Goal: Contribute content: Add original content to the website for others to see

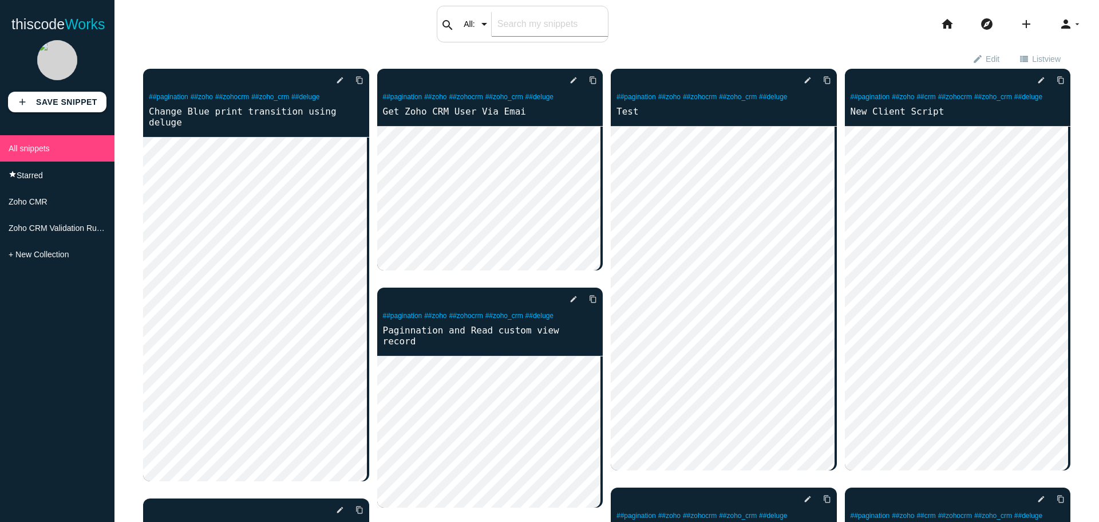
click at [507, 30] on input "text" at bounding box center [550, 24] width 116 height 24
click at [62, 104] on b "Save Snippet" at bounding box center [66, 101] width 61 height 9
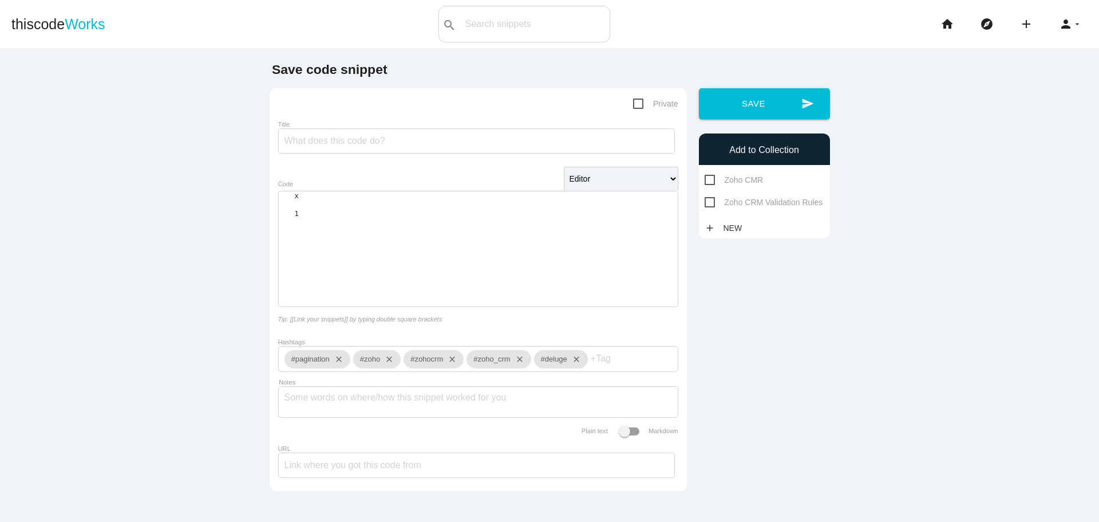
click at [383, 265] on div "​ x 1 ​" at bounding box center [478, 249] width 399 height 115
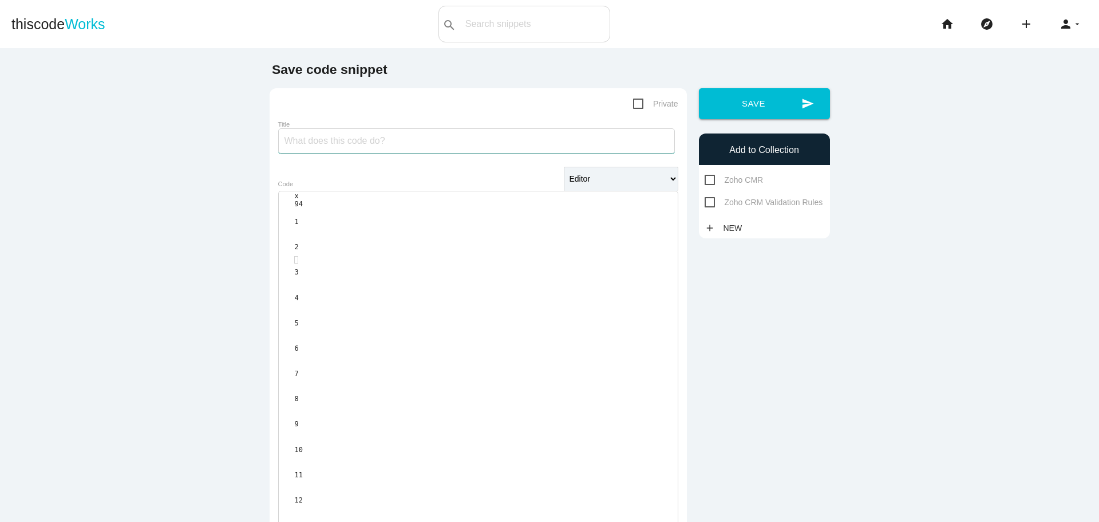
click at [404, 143] on input "Title" at bounding box center [476, 140] width 397 height 25
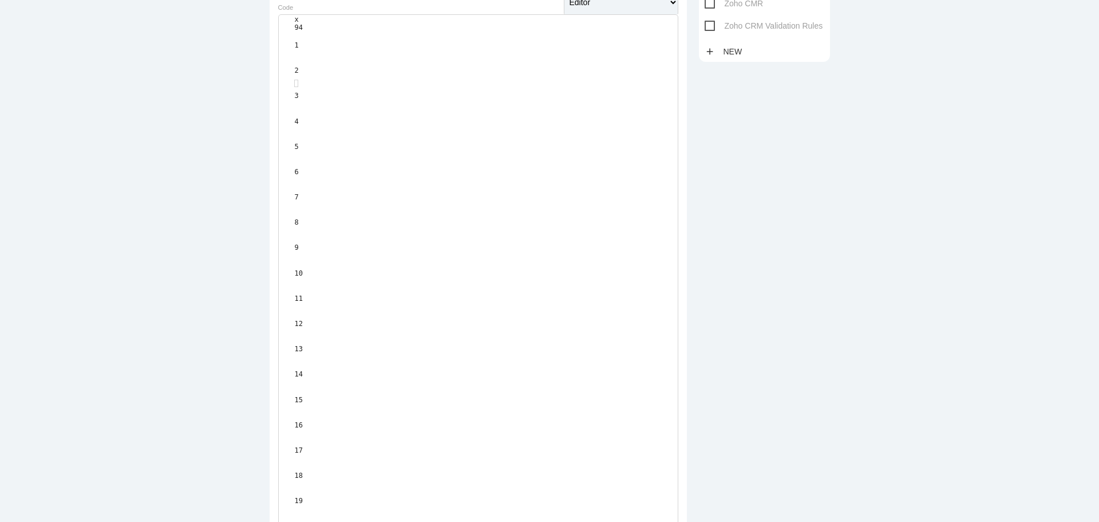
scroll to position [286, 0]
type input "Google API Translation"
type textarea "// apiKey = "[SECURITY_DATA]"; // Replace with your Google Cloud API key"
drag, startPoint x: 308, startPoint y: 61, endPoint x: 280, endPoint y: 54, distance: 28.9
click at [295, 277] on div "15 // apiKey = "[SECURITY_DATA]"; // Replace with your Google Cloud API key" at bounding box center [486, 287] width 383 height 20
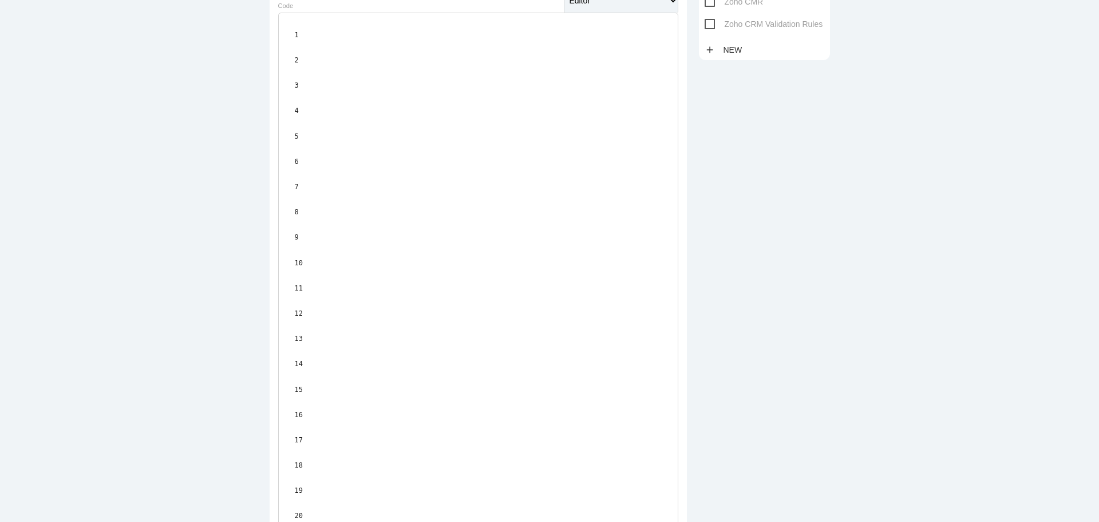
scroll to position [172, 0]
type textarea "// apiKey = "[SECURITY_DATA]"; // Replace with your Google Cloud API key"
type textarea "dsfgdsfsdfsdafasfa"
drag, startPoint x: 491, startPoint y: 275, endPoint x: 396, endPoint y: 270, distance: 95.7
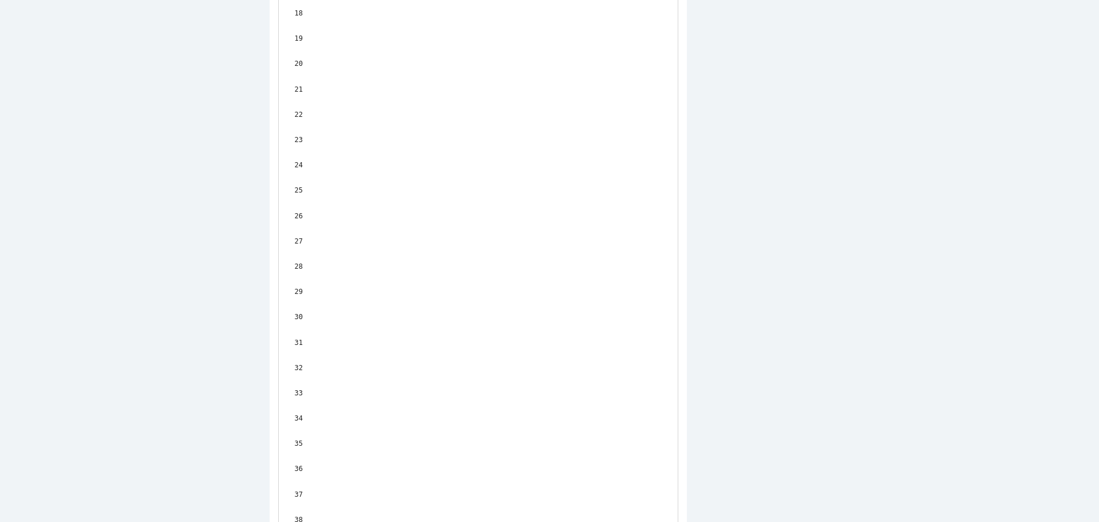
type textarea "fsafasfasdf"
type textarea "as"
drag, startPoint x: 389, startPoint y: 259, endPoint x: 385, endPoint y: 264, distance: 6.1
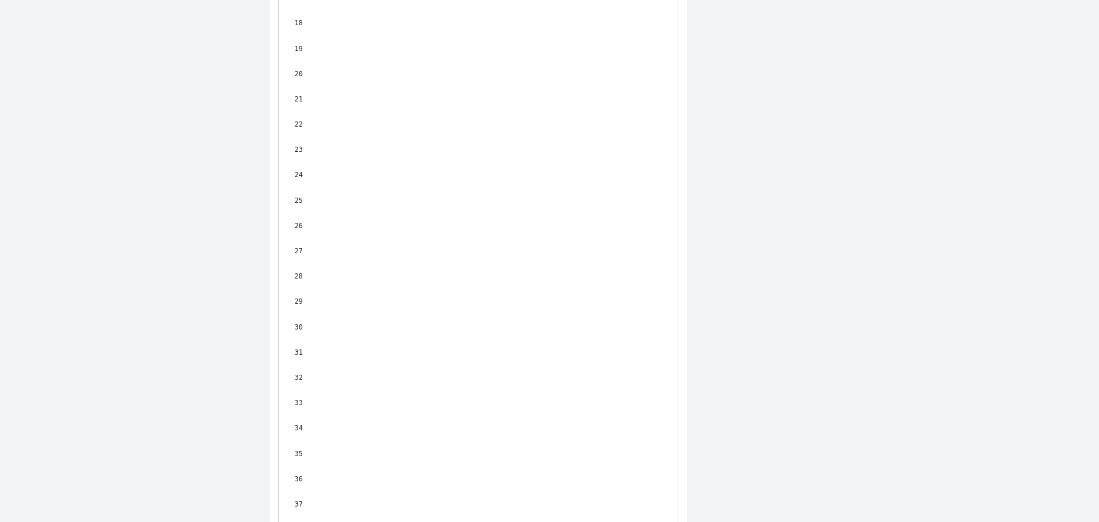
type textarea "fnZ1EAYXD9pGhQoZ6QtkflC27"
drag, startPoint x: 391, startPoint y: 271, endPoint x: 427, endPoint y: 275, distance: 36.3
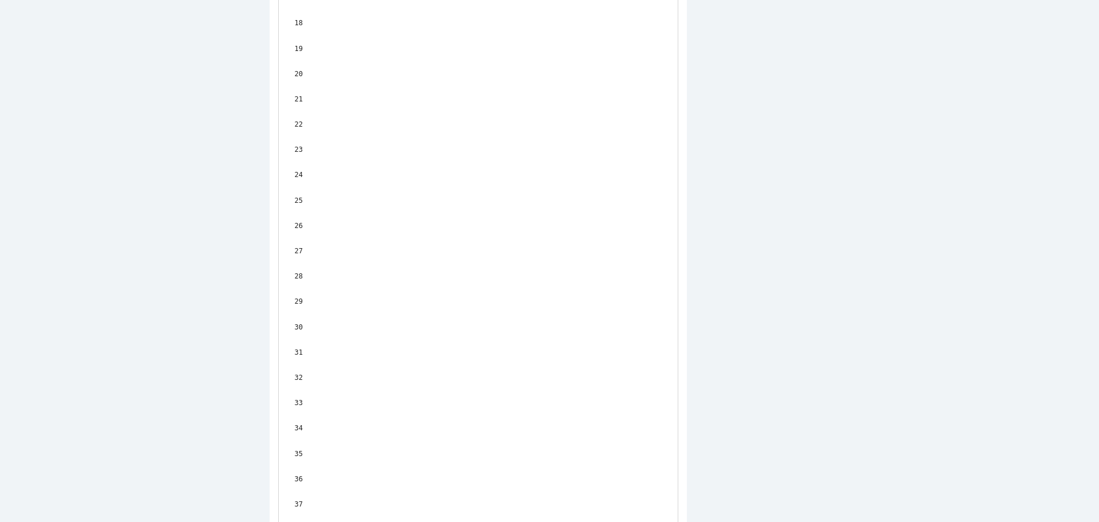
type textarea "fsdfsdafasfasfas"
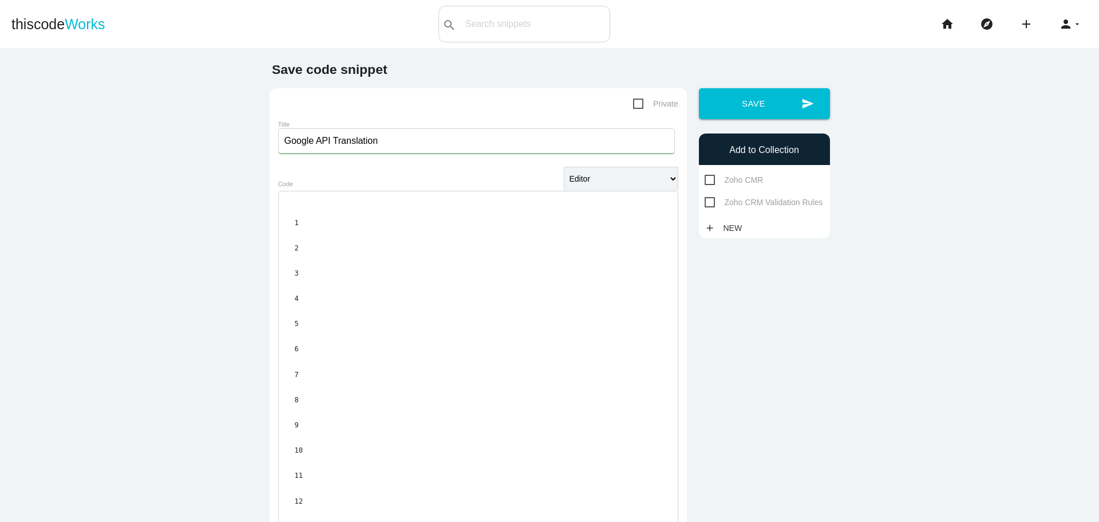
type textarea "fasfasfasfasf"
click at [705, 184] on span "Zoho CMR" at bounding box center [734, 180] width 59 height 14
click at [705, 180] on input "Zoho CMR" at bounding box center [708, 176] width 7 height 7
checkbox input "true"
click at [763, 106] on button "send Save" at bounding box center [764, 103] width 131 height 31
